Goal: Transaction & Acquisition: Download file/media

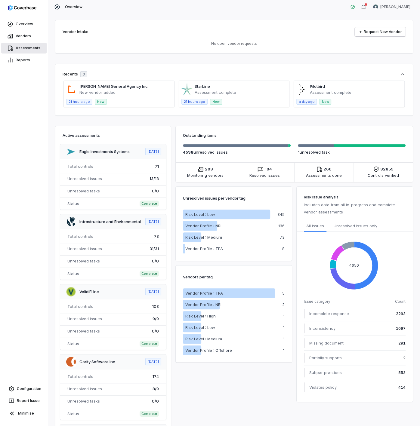
click at [24, 48] on link "Assessments" at bounding box center [23, 48] width 45 height 11
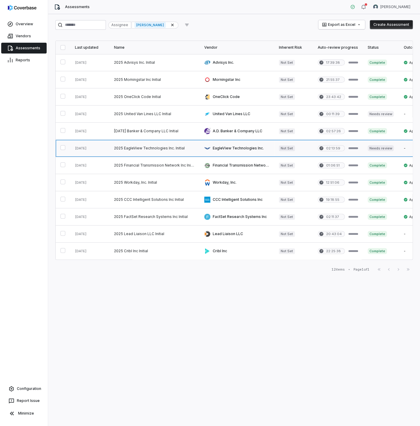
click at [137, 150] on link at bounding box center [154, 148] width 90 height 17
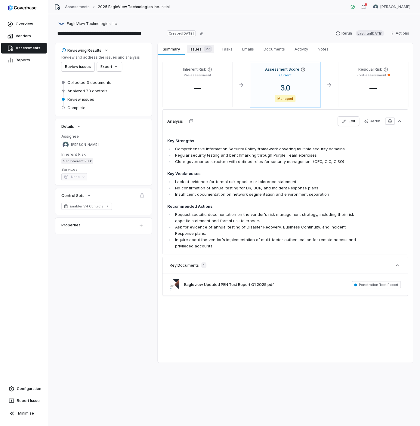
click at [200, 49] on span "Issues 27" at bounding box center [200, 49] width 27 height 8
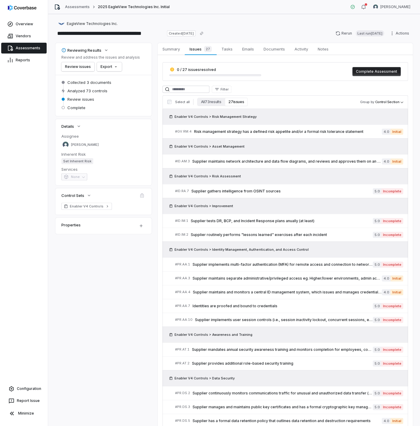
click at [229, 100] on button "27 issues" at bounding box center [236, 102] width 23 height 8
click at [113, 65] on html "**********" at bounding box center [210, 213] width 420 height 426
click at [115, 80] on div "Export as PDF" at bounding box center [119, 80] width 42 height 10
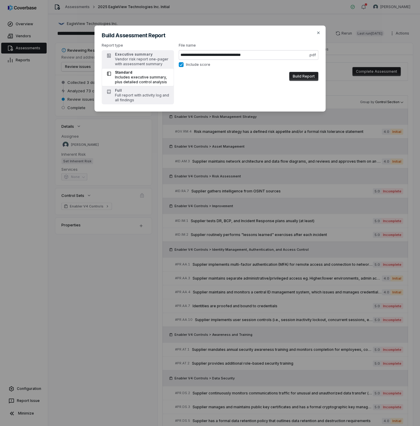
click at [181, 65] on button "Include score" at bounding box center [181, 64] width 5 height 5
click at [182, 65] on button "Include score" at bounding box center [181, 64] width 5 height 5
click at [304, 73] on button "Build Report" at bounding box center [303, 76] width 29 height 9
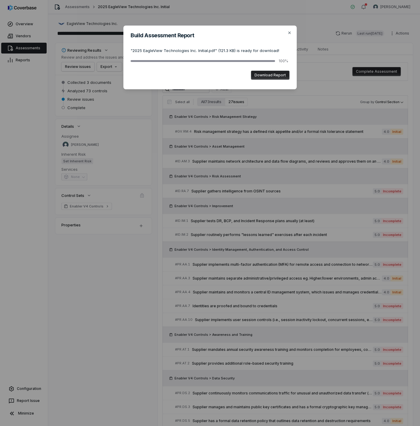
click at [272, 75] on button "Download Report" at bounding box center [270, 75] width 39 height 9
click at [289, 32] on icon "button" at bounding box center [289, 32] width 5 height 5
